Goal: Navigation & Orientation: Find specific page/section

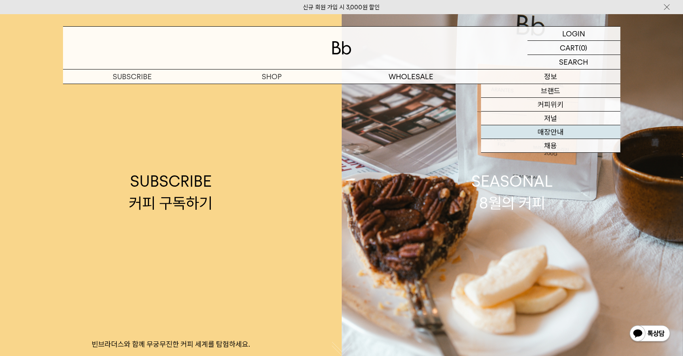
click at [537, 134] on link "매장안내" at bounding box center [550, 132] width 139 height 14
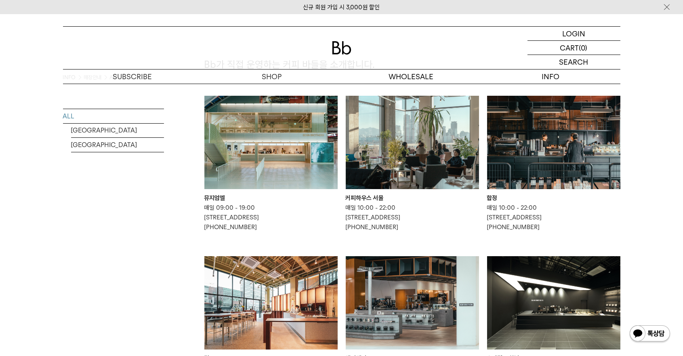
scroll to position [54, 0]
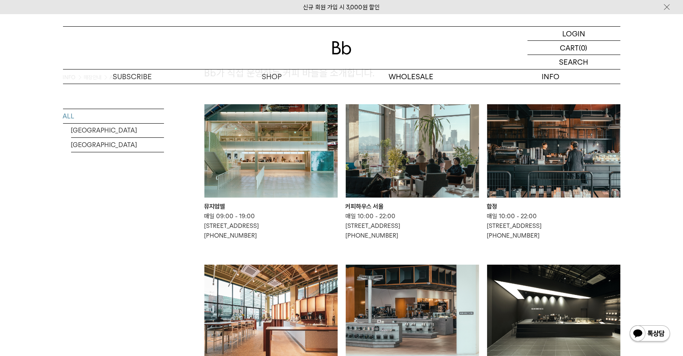
click at [373, 141] on img at bounding box center [412, 150] width 133 height 93
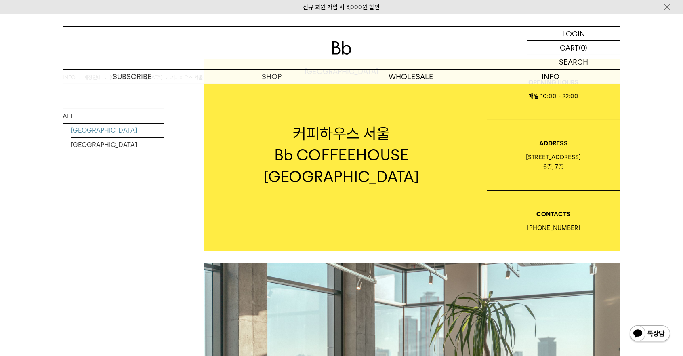
scroll to position [54, 0]
